Goal: Find specific page/section: Find specific page/section

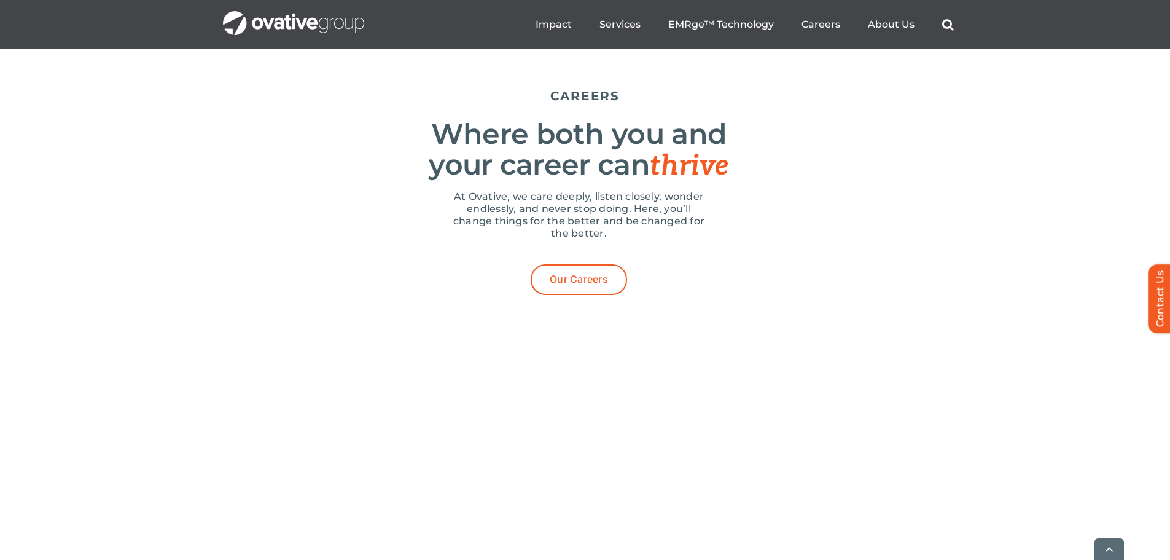
drag, startPoint x: 123, startPoint y: 139, endPoint x: 138, endPoint y: 335, distance: 195.8
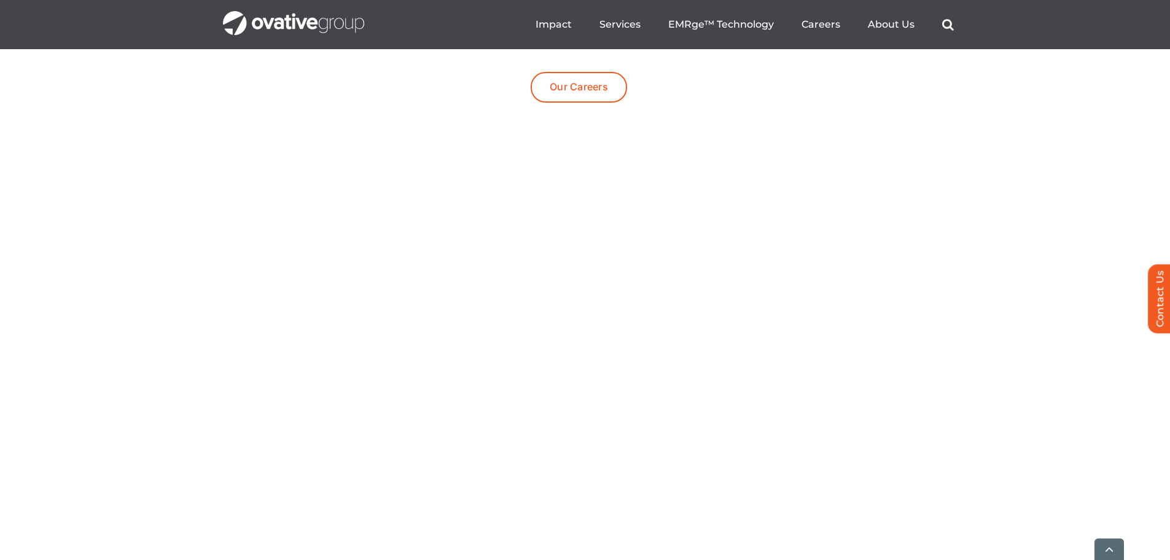
scroll to position [3992, 0]
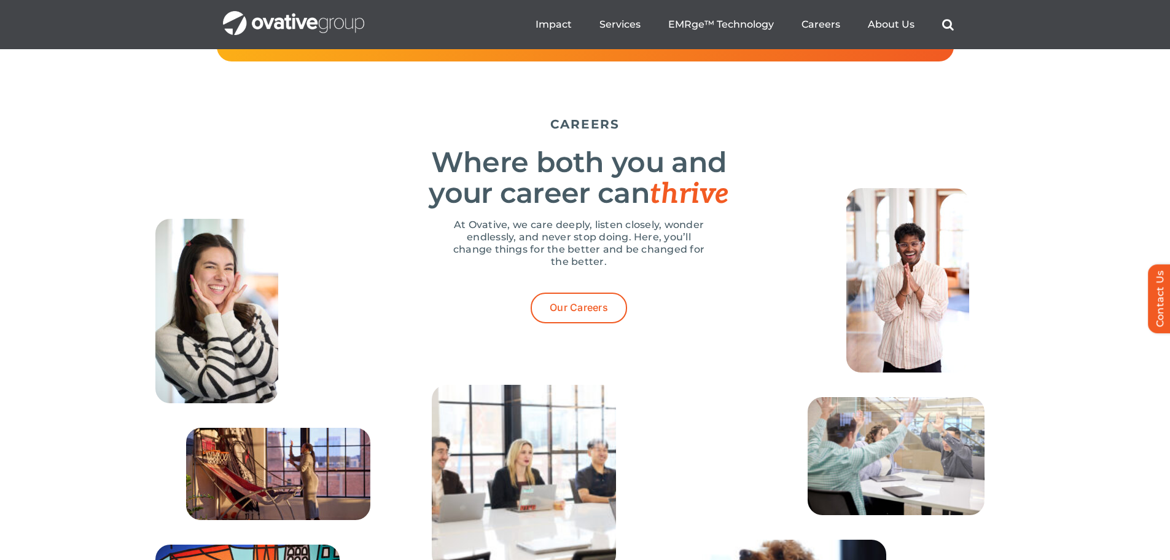
drag, startPoint x: 122, startPoint y: 368, endPoint x: 159, endPoint y: 263, distance: 110.7
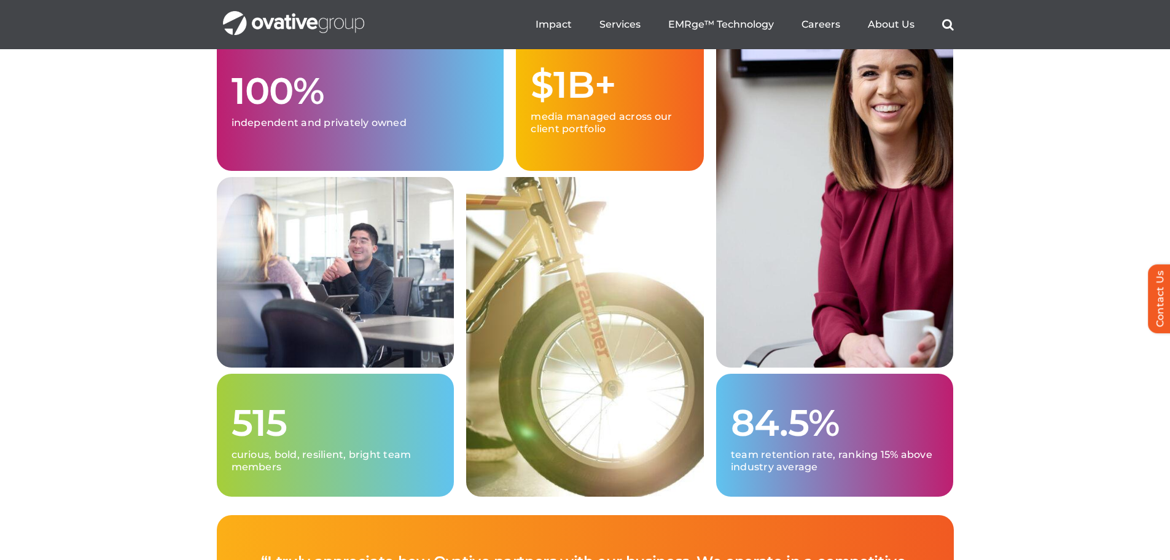
scroll to position [3144, 0]
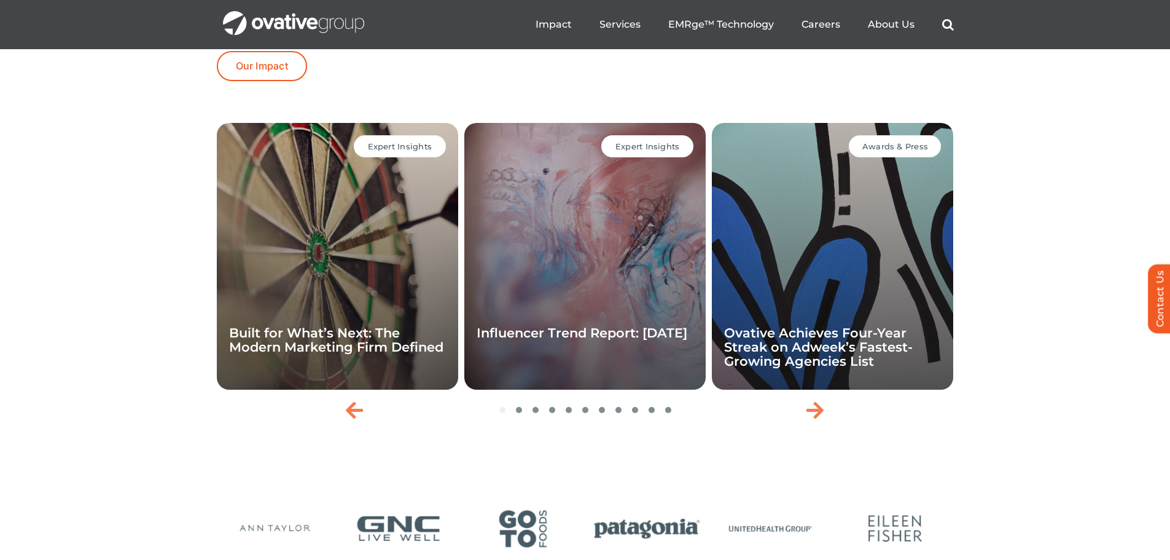
drag, startPoint x: 142, startPoint y: 341, endPoint x: 157, endPoint y: 267, distance: 75.3
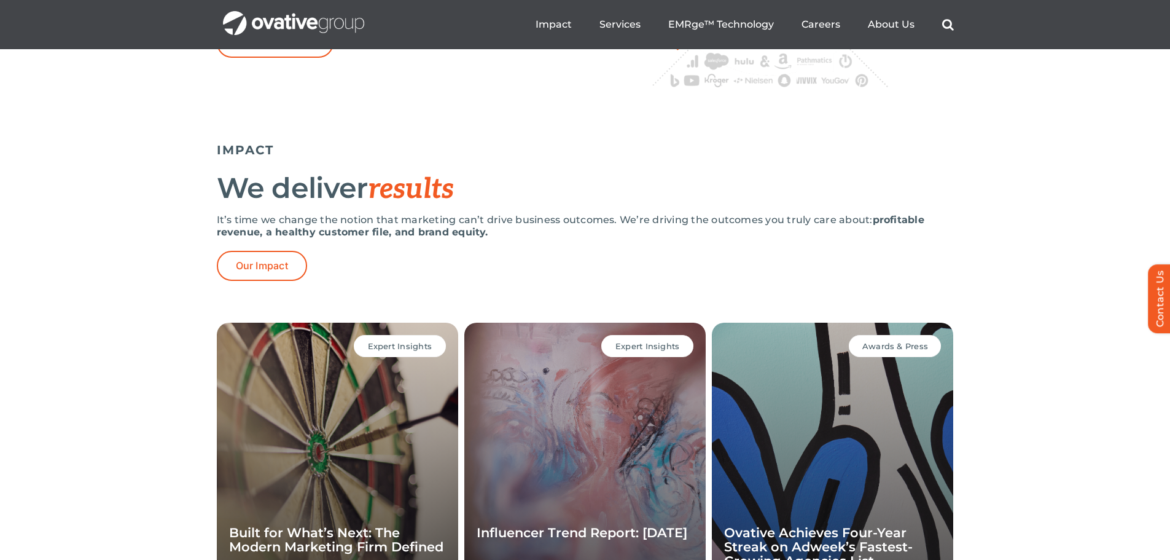
drag, startPoint x: 143, startPoint y: 314, endPoint x: 150, endPoint y: 234, distance: 80.7
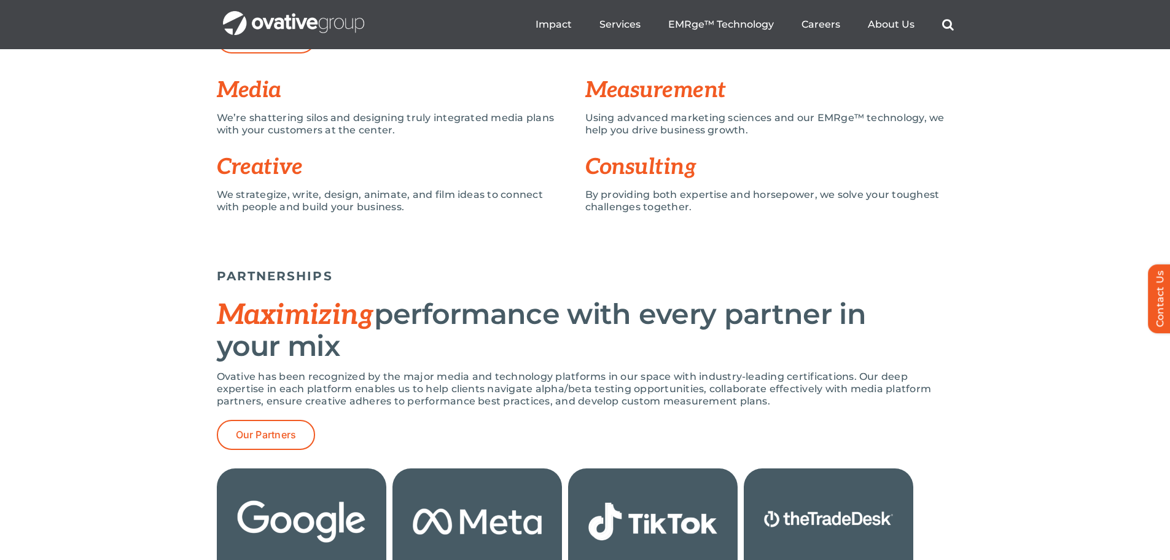
drag, startPoint x: 142, startPoint y: 289, endPoint x: 189, endPoint y: 115, distance: 179.8
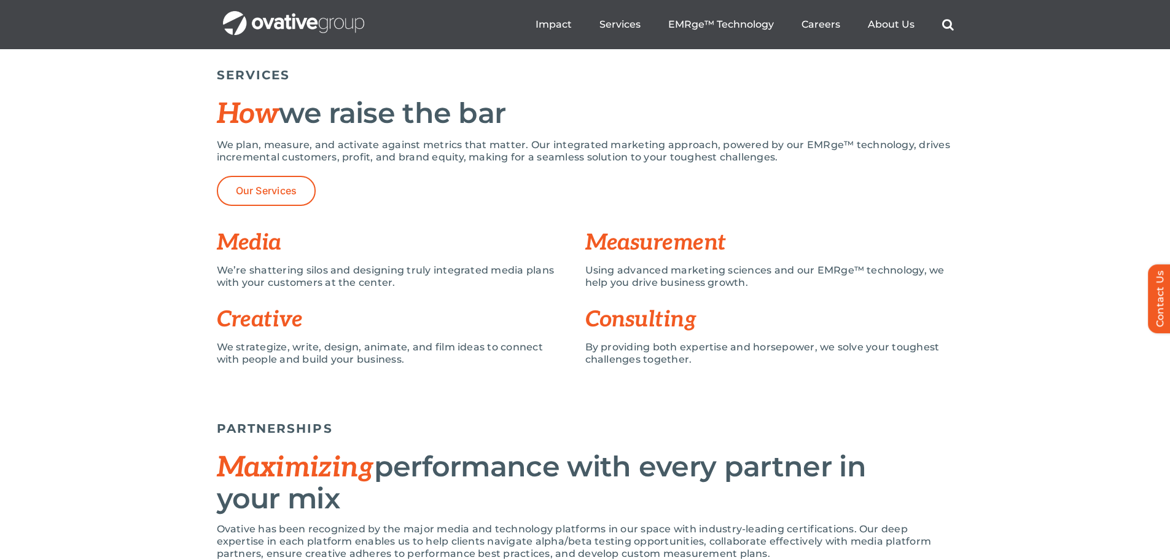
scroll to position [0, 0]
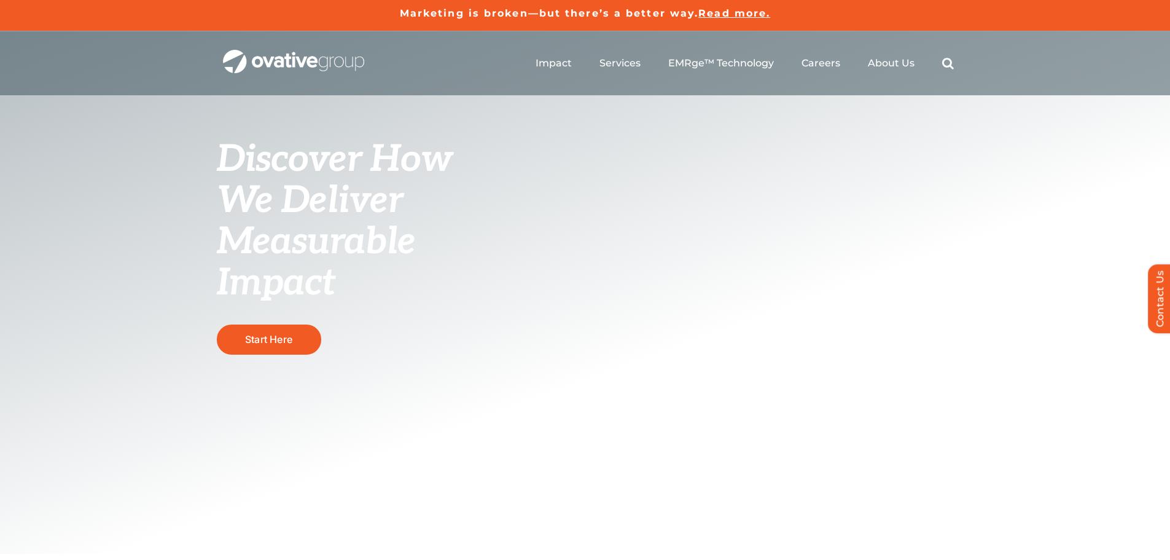
drag, startPoint x: 190, startPoint y: 306, endPoint x: 227, endPoint y: 95, distance: 214.6
click at [853, 140] on span "People" at bounding box center [843, 136] width 40 height 17
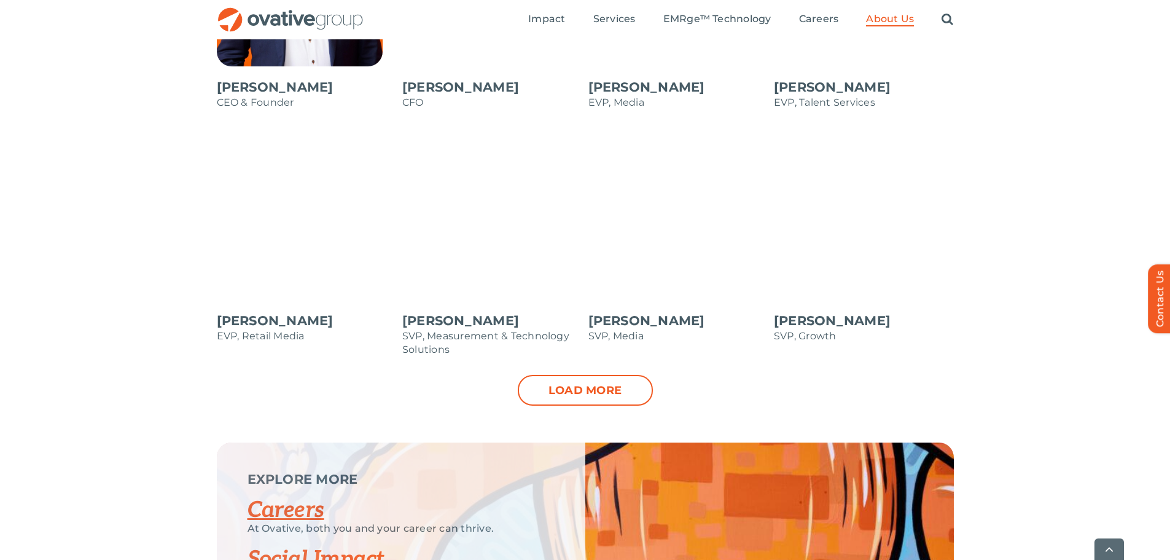
scroll to position [1228, 0]
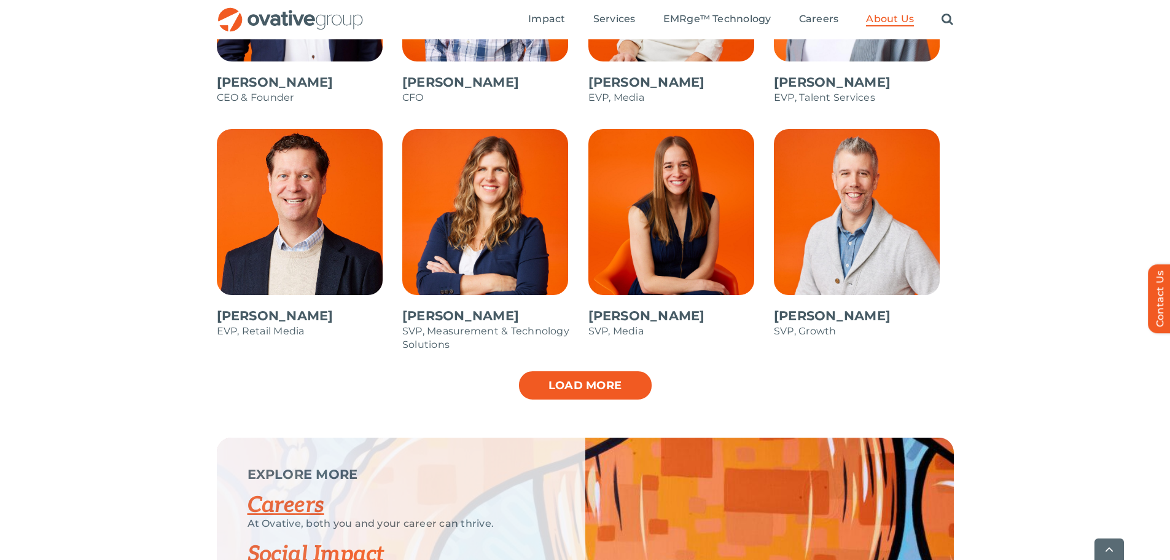
click at [559, 375] on link "Load more" at bounding box center [585, 385] width 135 height 31
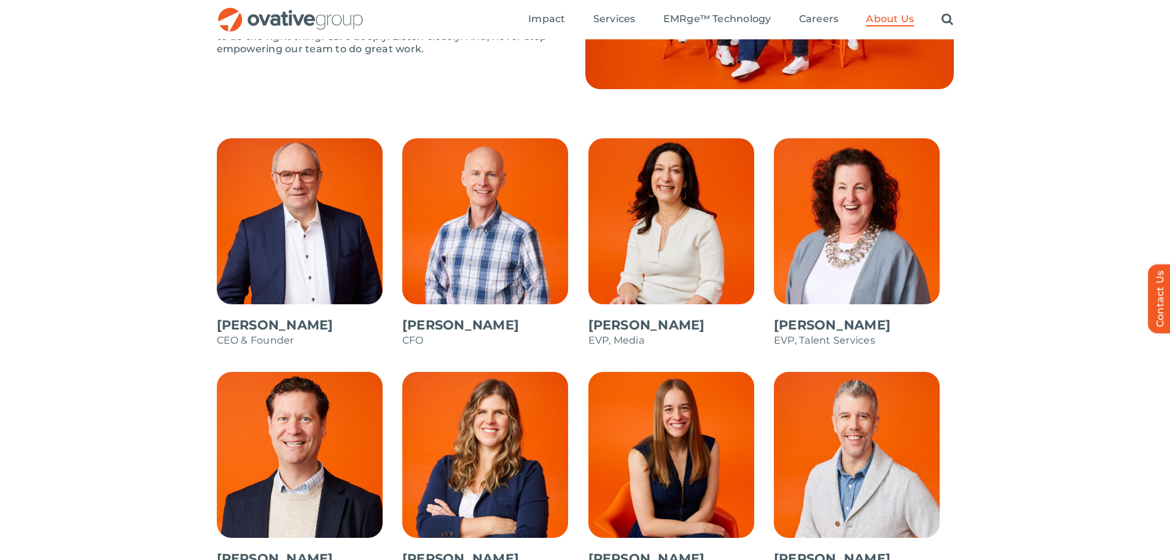
scroll to position [983, 0]
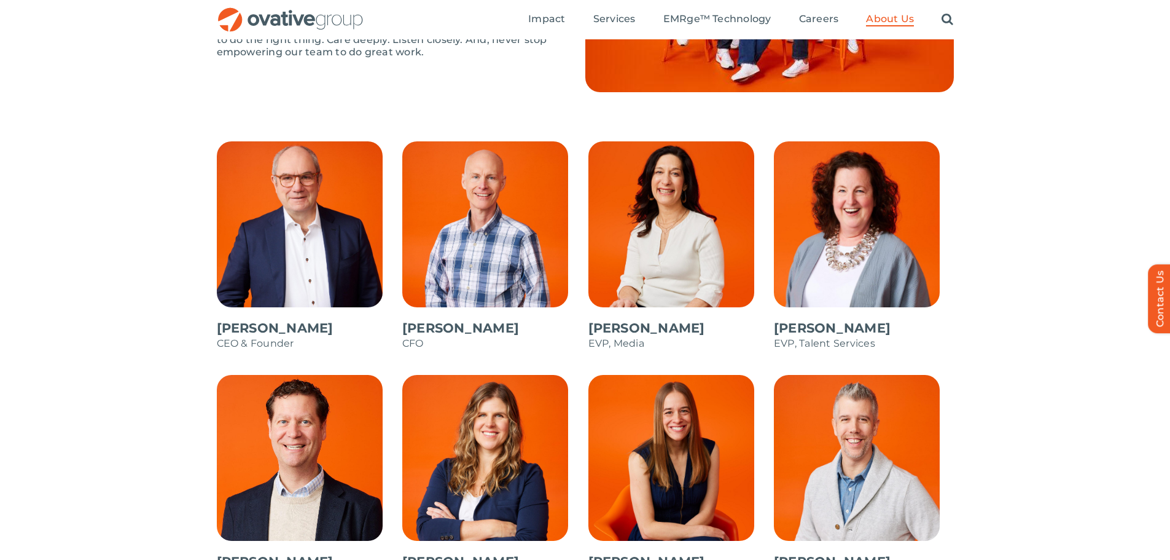
click at [243, 325] on span at bounding box center [307, 251] width 180 height 221
